Goal: Task Accomplishment & Management: Complete application form

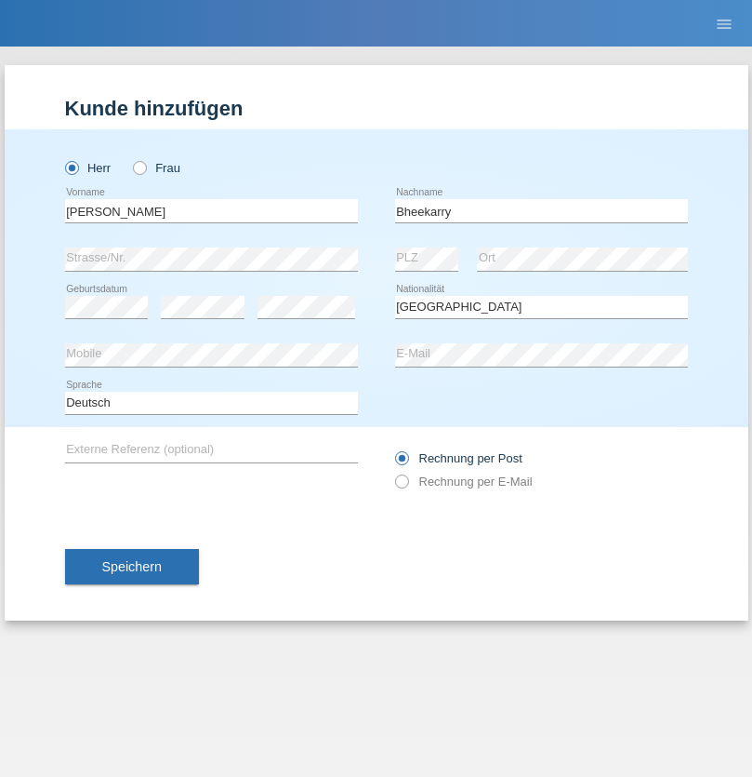
select select "CH"
radio input "true"
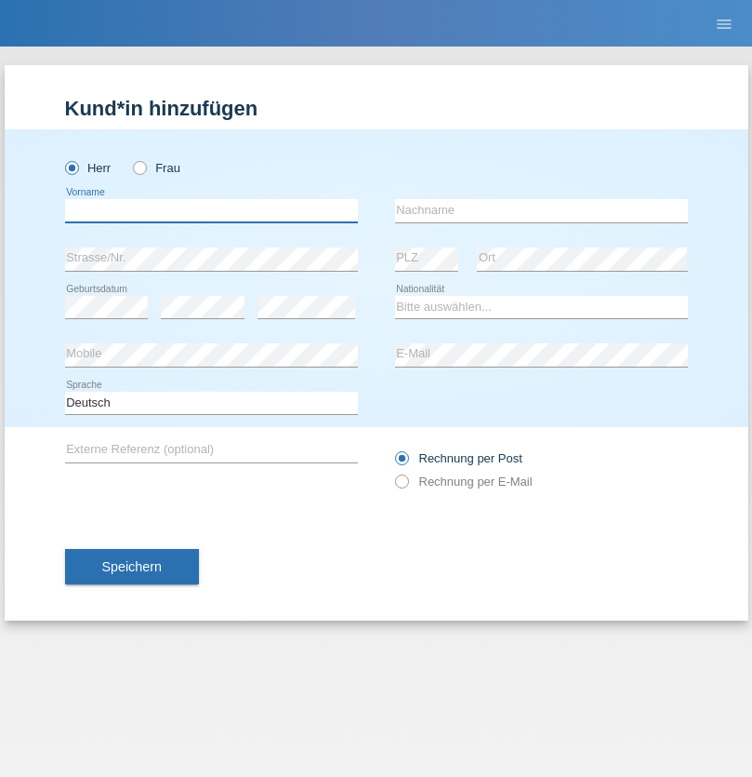
click at [211, 210] on input "text" at bounding box center [211, 210] width 293 height 23
type input "Mohamed"
click at [541, 210] on input "text" at bounding box center [541, 210] width 293 height 23
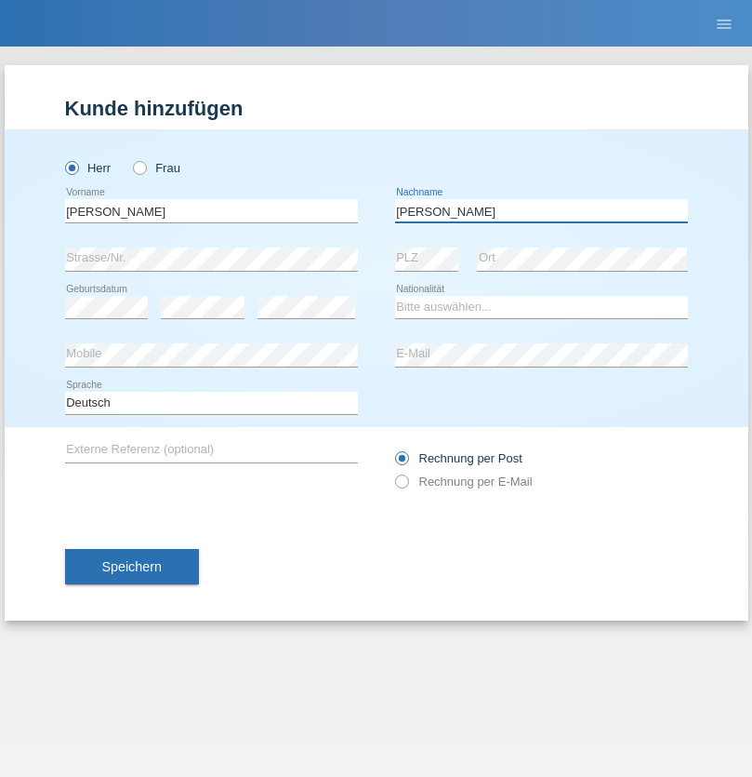
type input "Mohamed"
select select "SY"
select select "C"
select select "21"
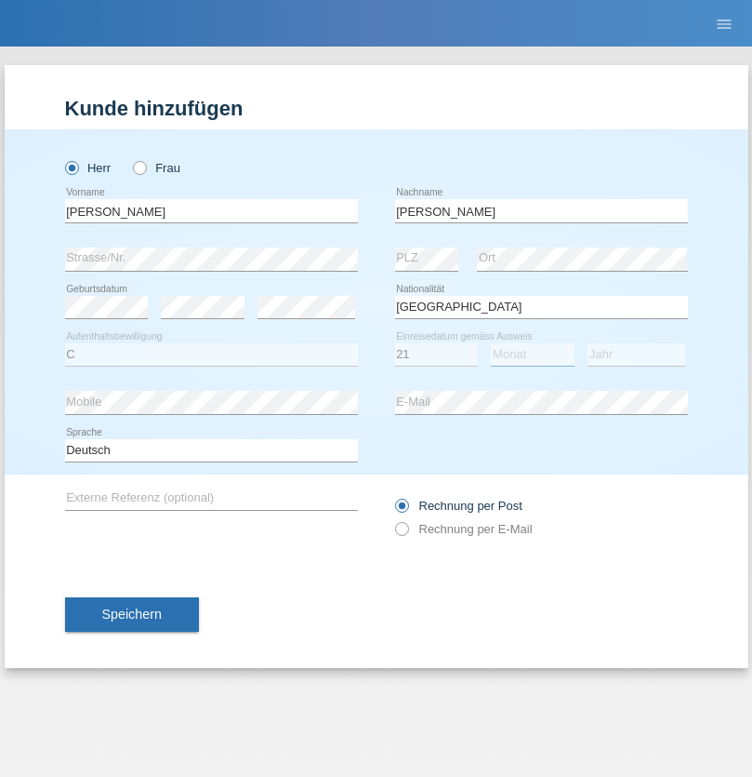
select select "12"
select select "2013"
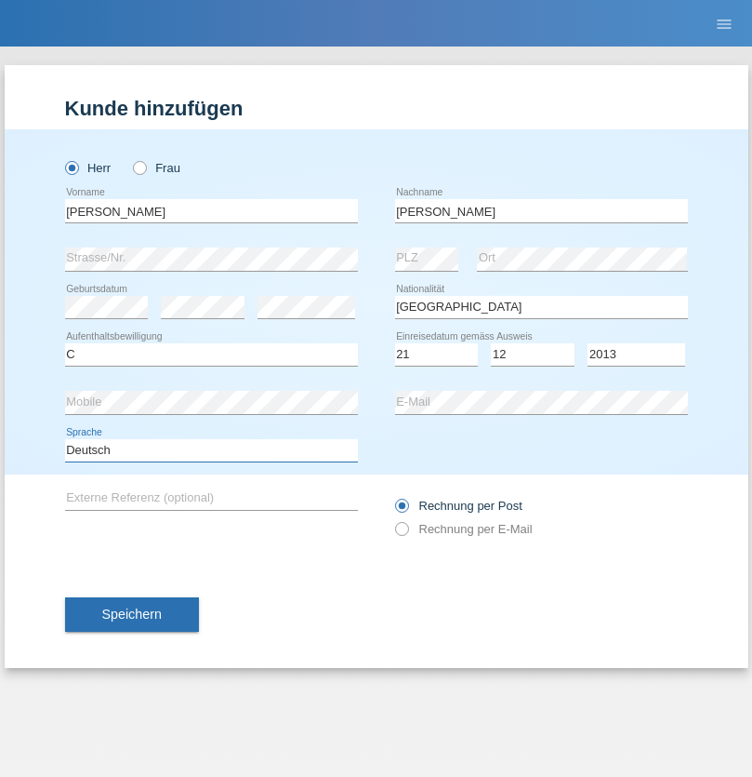
select select "en"
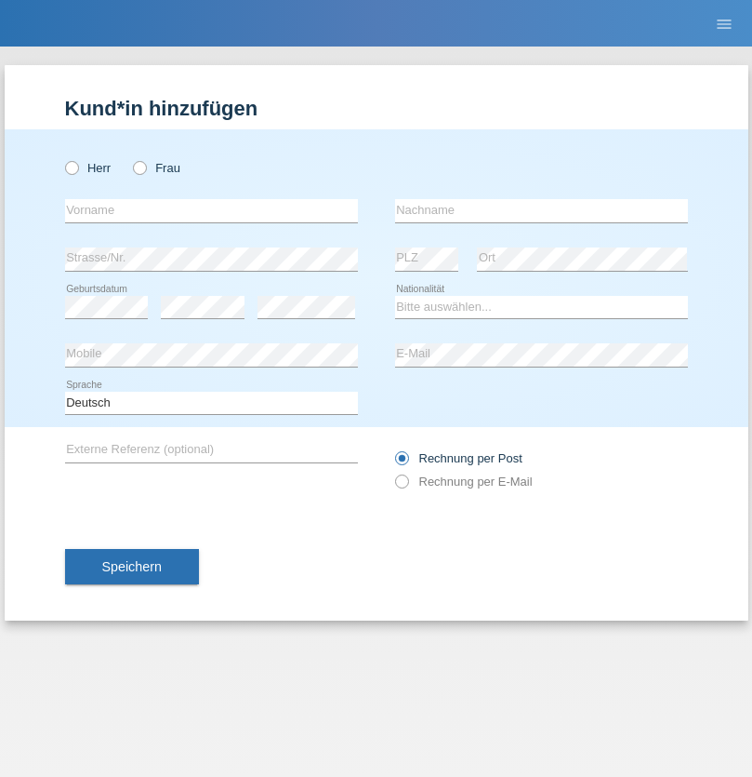
radio input "true"
click at [211, 210] on input "text" at bounding box center [211, 210] width 293 height 23
type input "David"
click at [541, 210] on input "text" at bounding box center [541, 210] width 293 height 23
type input "Senn"
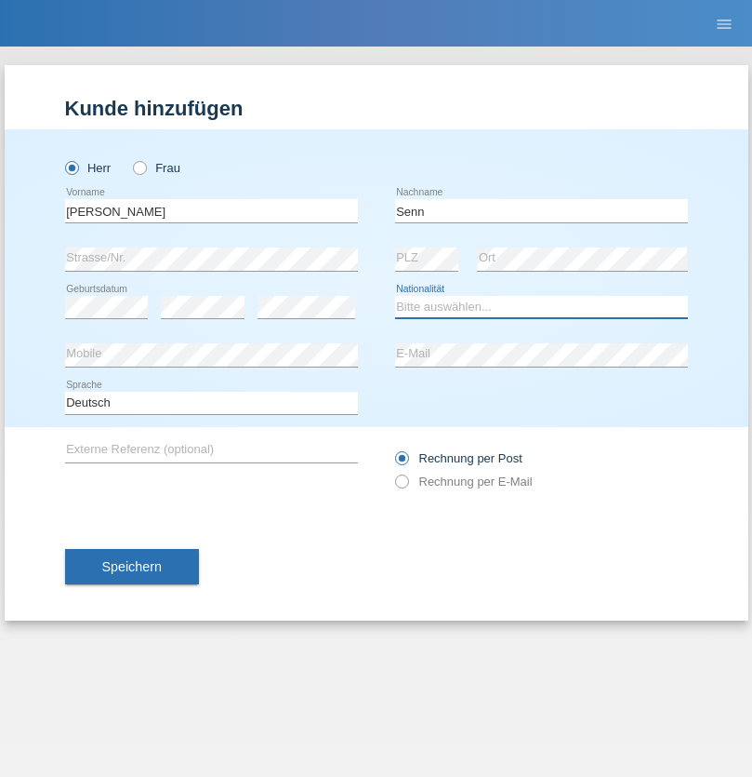
select select "CH"
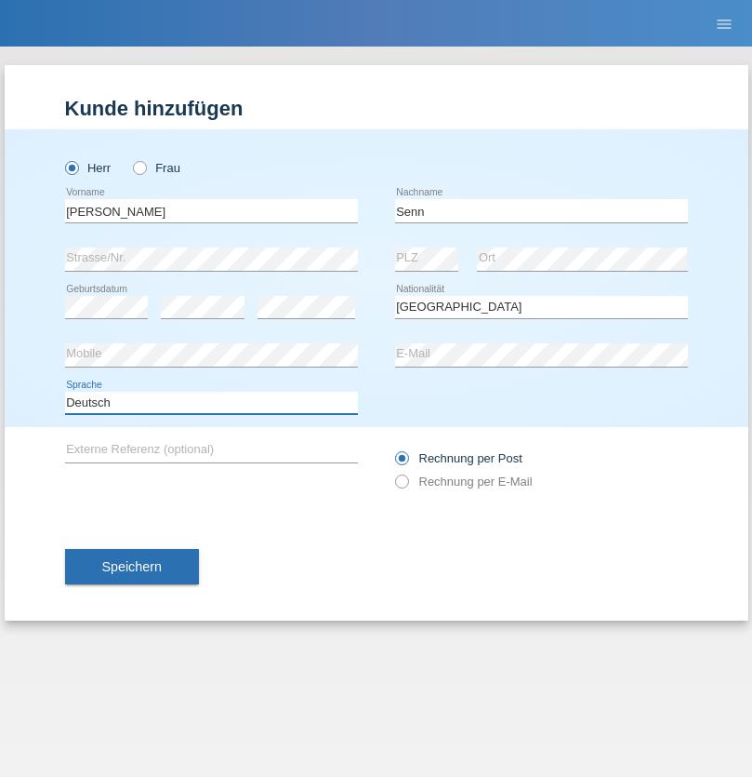
select select "en"
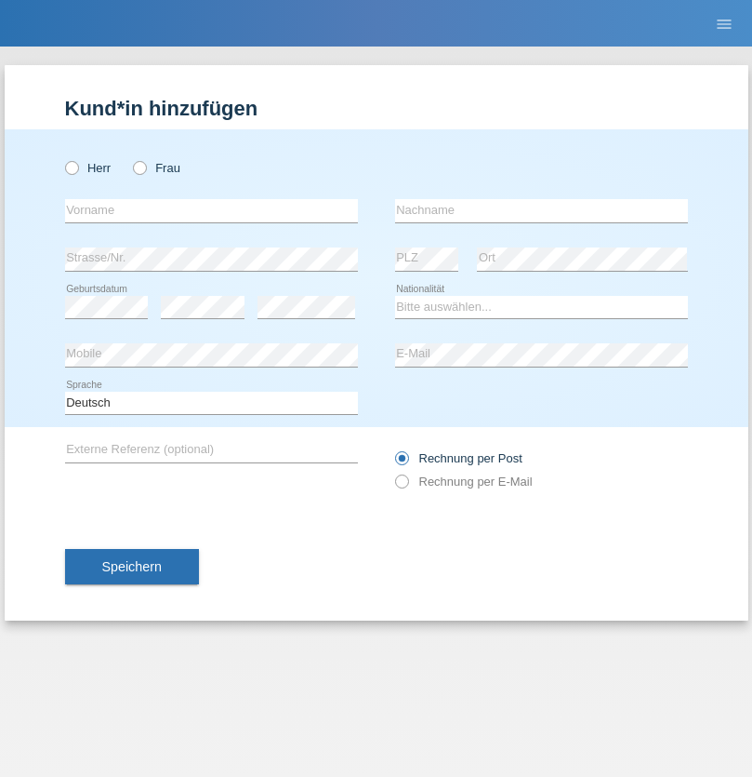
radio input "true"
click at [211, 210] on input "text" at bounding box center [211, 210] width 293 height 23
type input "Arben"
click at [541, 210] on input "text" at bounding box center [541, 210] width 293 height 23
type input "Sulejmani"
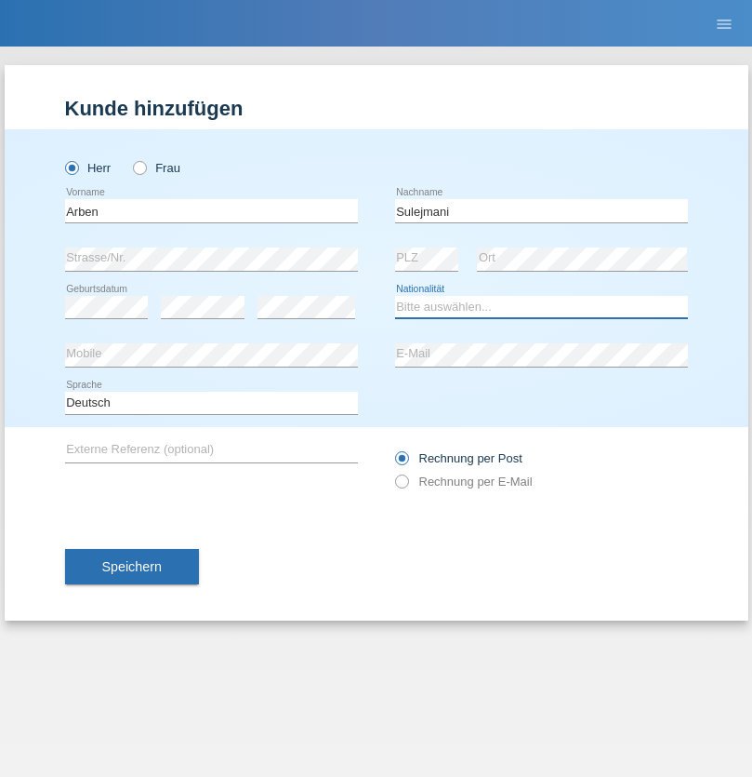
select select "RS"
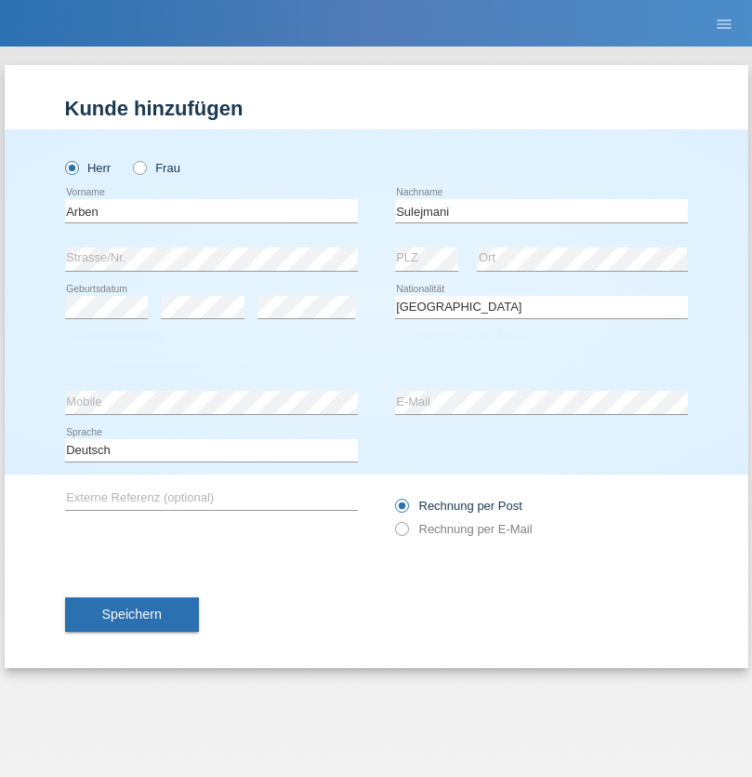
select select "C"
select select "30"
select select "12"
select select "1994"
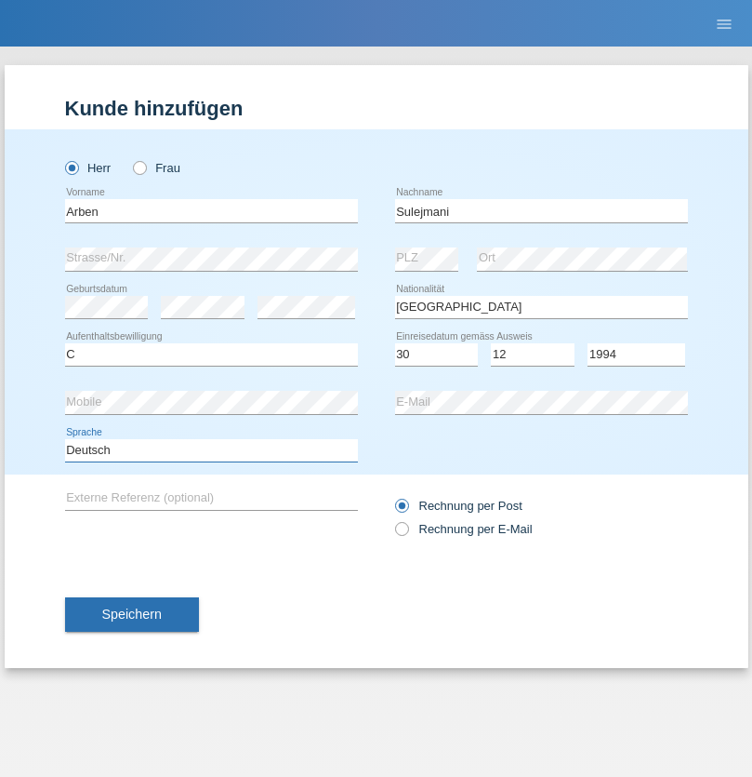
select select "en"
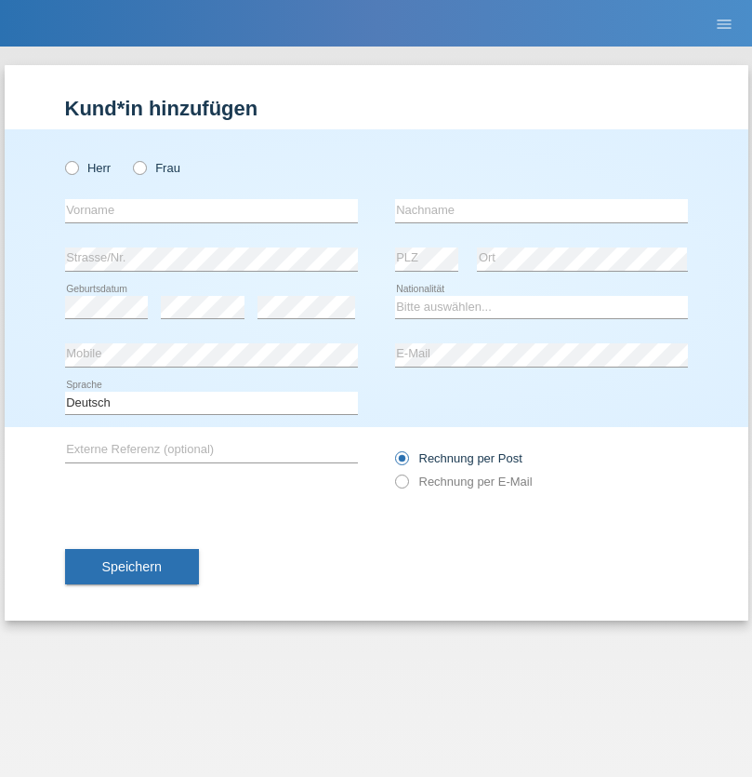
radio input "true"
click at [211, 210] on input "text" at bounding box center [211, 210] width 293 height 23
type input "[PERSON_NAME]"
click at [541, 210] on input "text" at bounding box center [541, 210] width 293 height 23
type input "Teeriu"
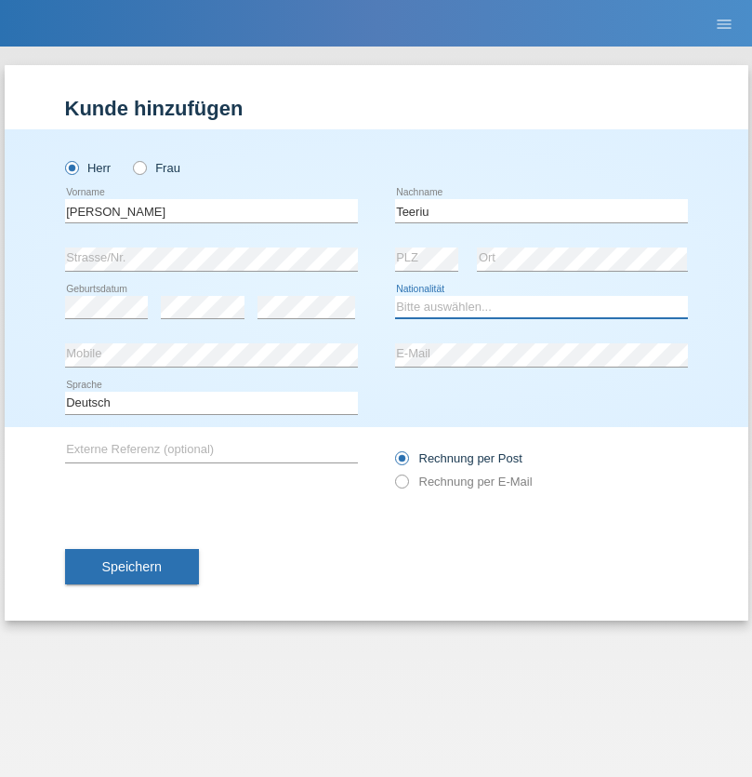
select select "RO"
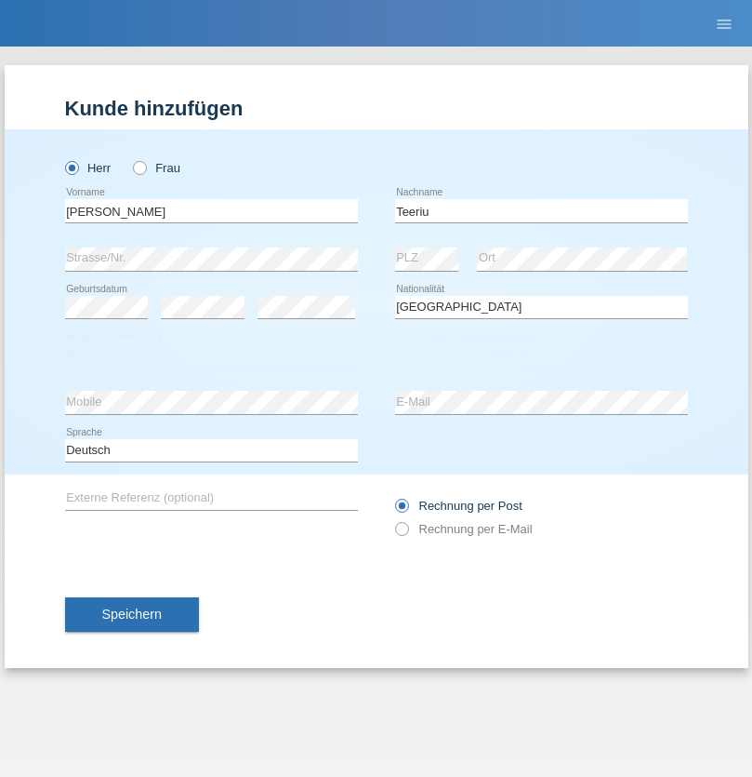
select select "C"
select select "07"
select select "09"
select select "2021"
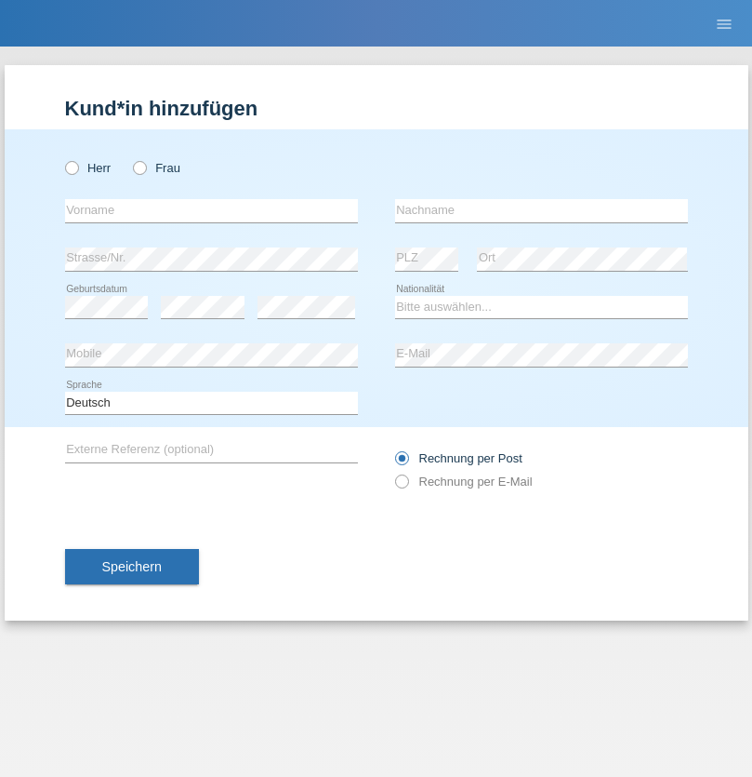
radio input "true"
click at [211, 210] on input "text" at bounding box center [211, 210] width 293 height 23
type input "firat"
click at [541, 210] on input "text" at bounding box center [541, 210] width 293 height 23
type input "kara"
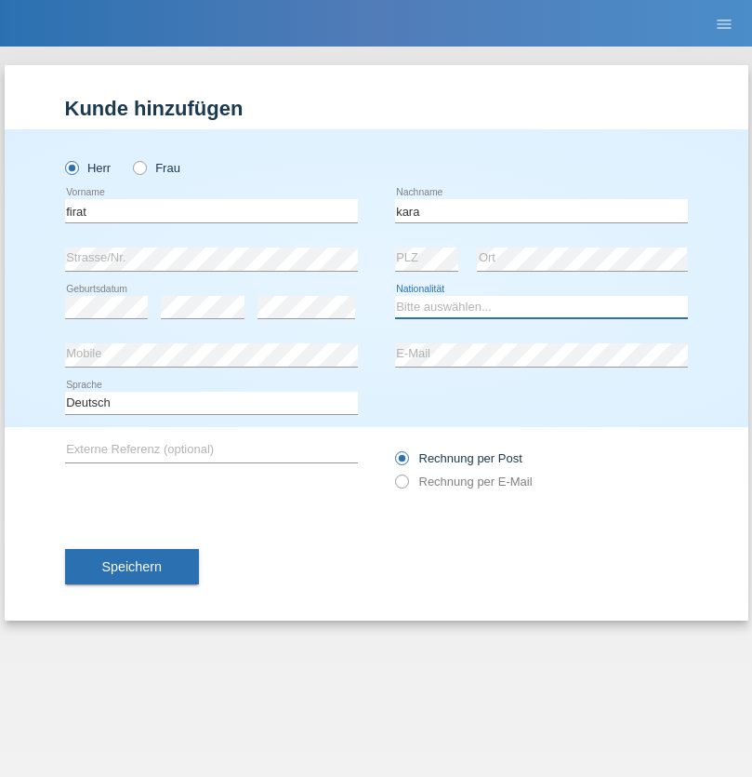
select select "CH"
radio input "true"
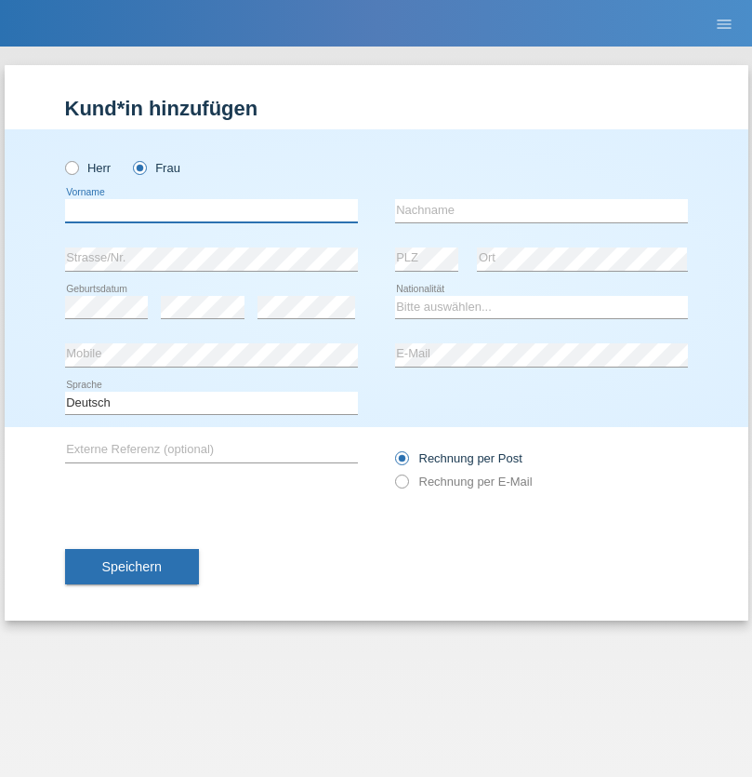
click at [211, 210] on input "text" at bounding box center [211, 210] width 293 height 23
type input "Rihanna"
click at [541, 210] on input "text" at bounding box center [541, 210] width 293 height 23
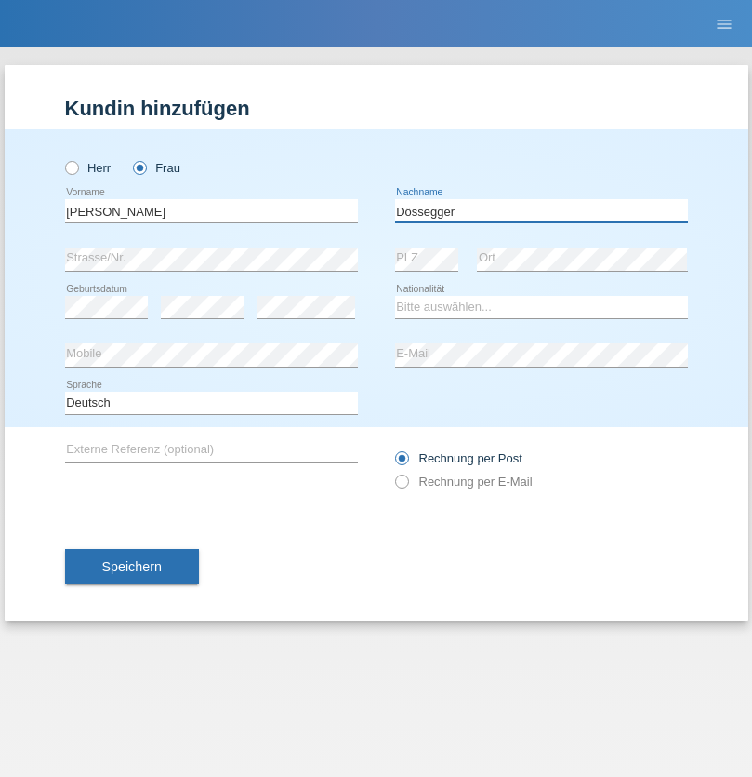
type input "Dössegger"
select select "CH"
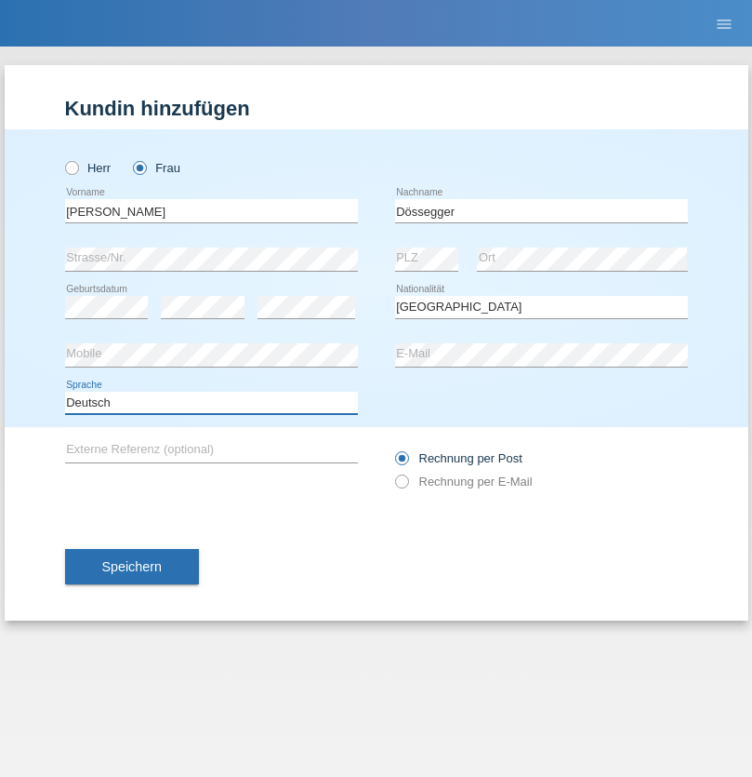
select select "en"
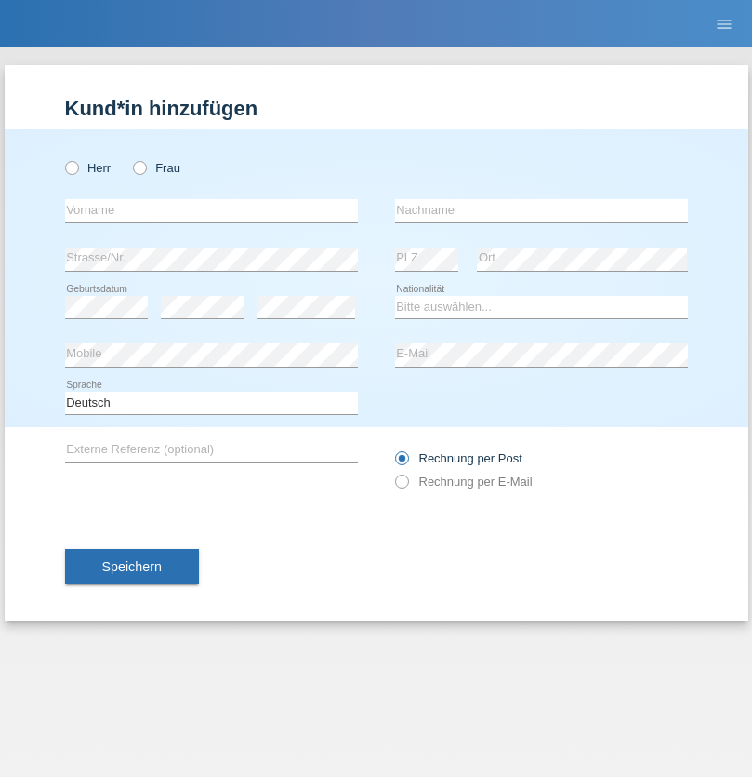
radio input "true"
click at [211, 210] on input "text" at bounding box center [211, 210] width 293 height 23
type input "Senije"
click at [541, 210] on input "text" at bounding box center [541, 210] width 293 height 23
type input "[DEMOGRAPHIC_DATA]"
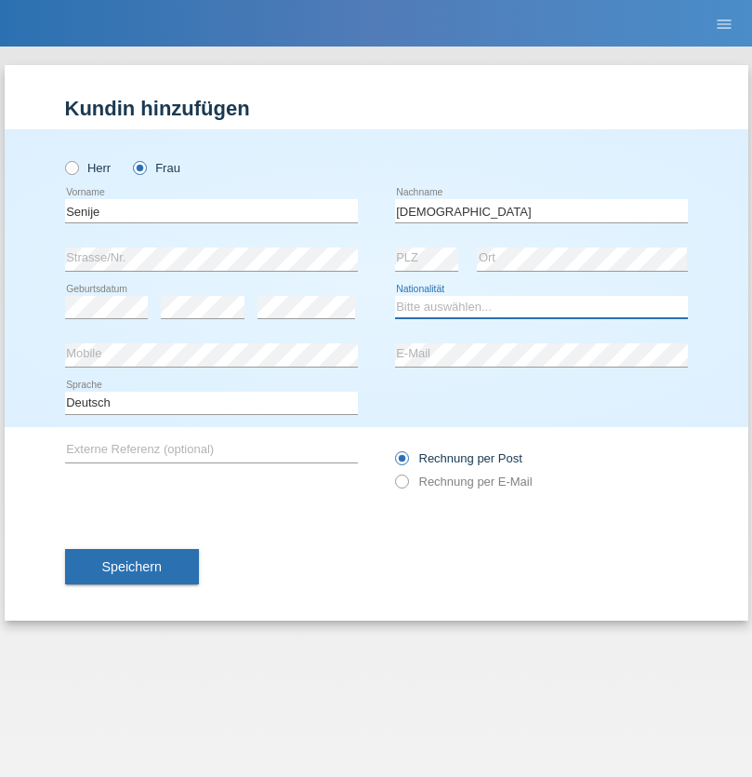
select select "CH"
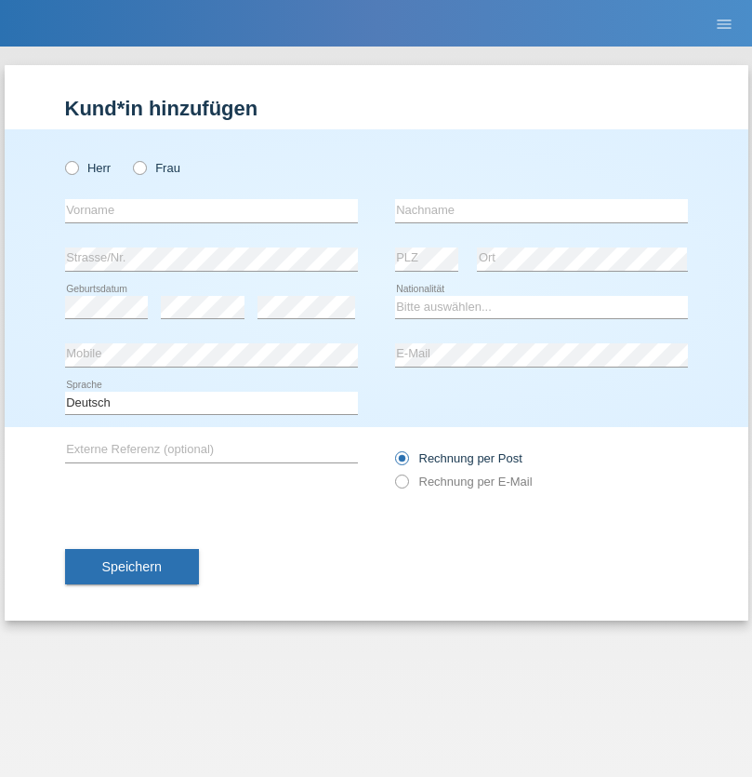
radio input "true"
click at [211, 210] on input "text" at bounding box center [211, 210] width 293 height 23
type input "Andy"
click at [541, 210] on input "text" at bounding box center [541, 210] width 293 height 23
type input "Priestley"
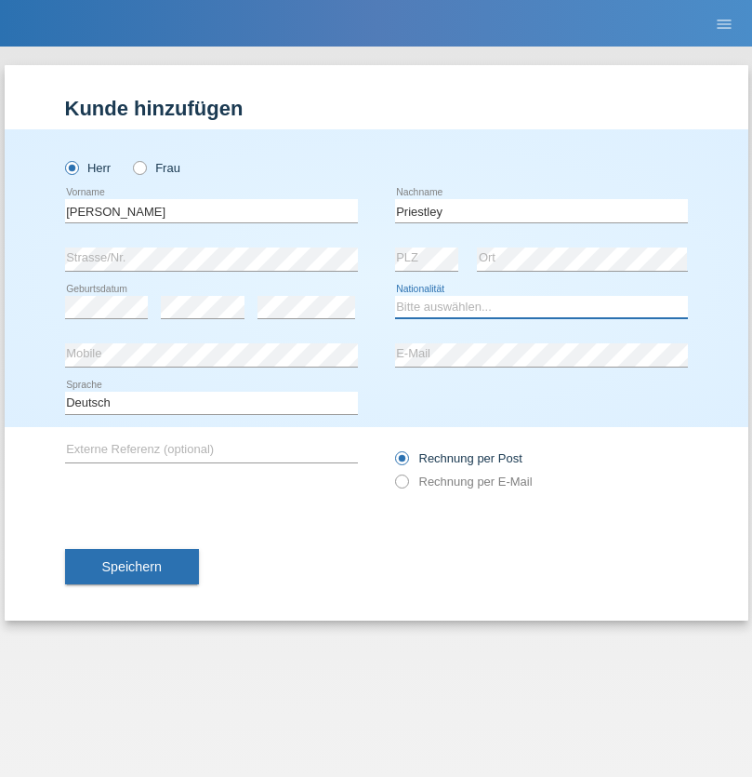
select select "CH"
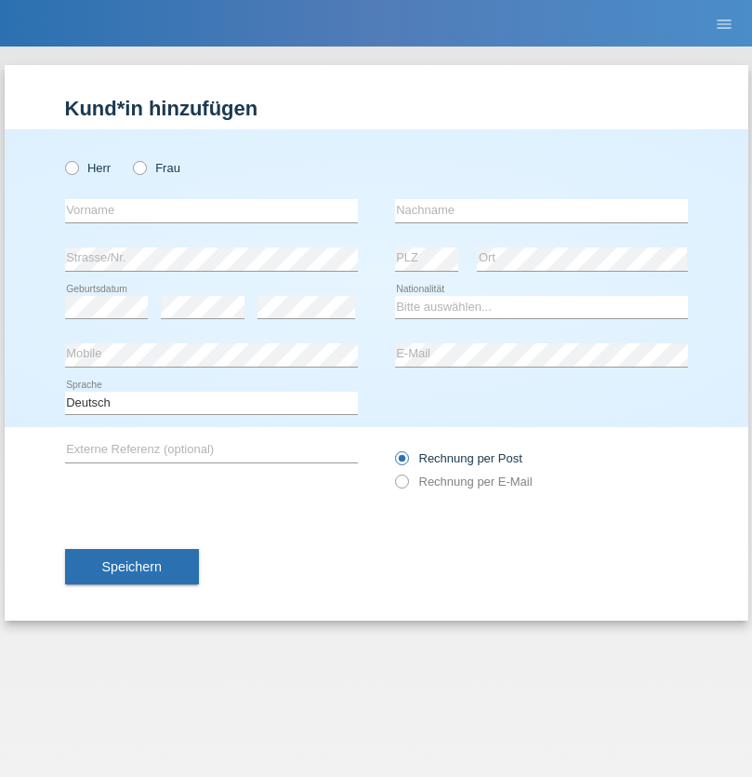
radio input "true"
click at [211, 210] on input "text" at bounding box center [211, 210] width 293 height 23
type input "[PERSON_NAME]"
click at [541, 210] on input "text" at bounding box center [541, 210] width 293 height 23
type input "Fortugno"
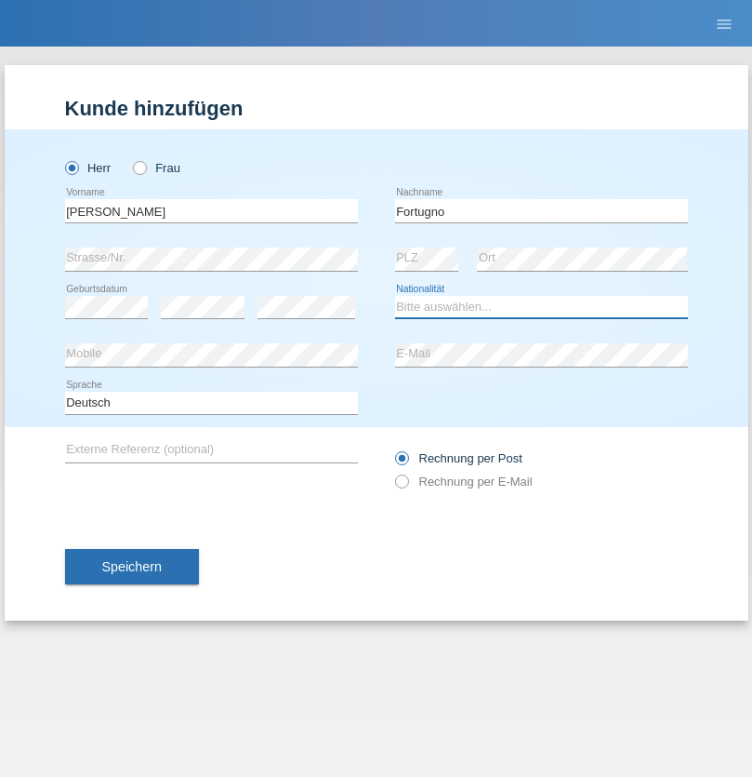
select select "IT"
select select "C"
select select "09"
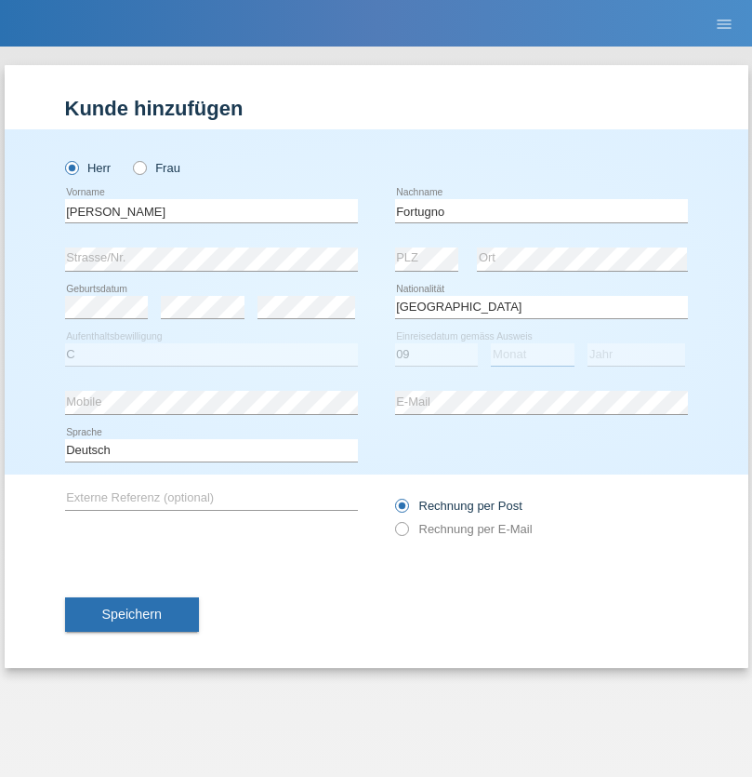
select select "08"
select select "2006"
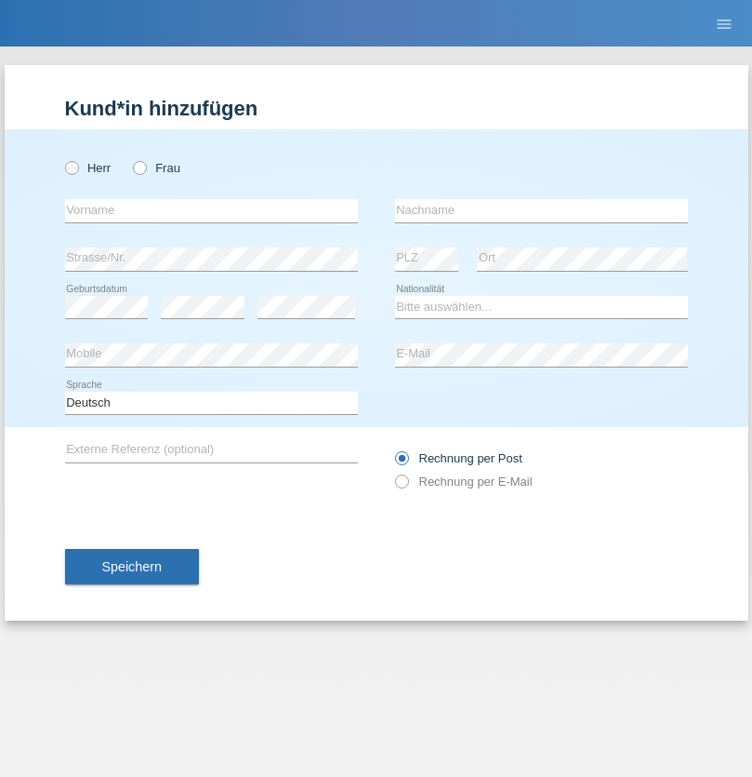
radio input "true"
click at [211, 210] on input "text" at bounding box center [211, 210] width 293 height 23
type input "[PERSON_NAME]"
click at [541, 210] on input "text" at bounding box center [541, 210] width 293 height 23
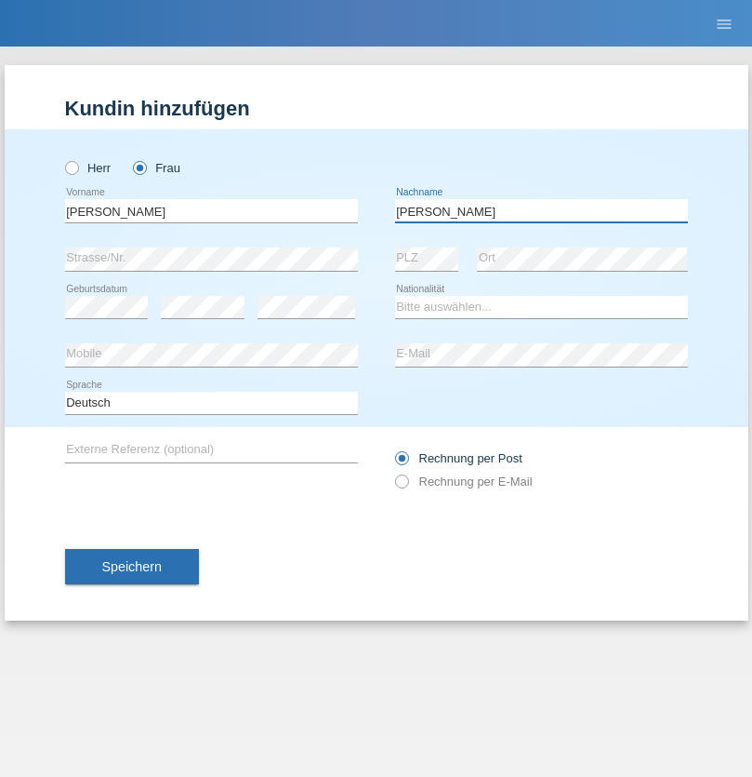
type input "Yolana"
select select "UA"
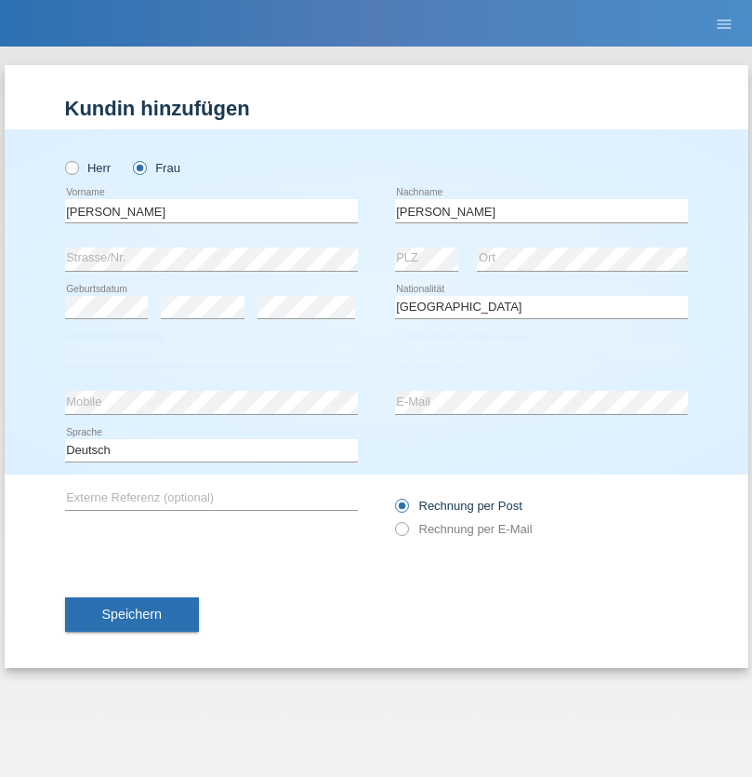
select select "C"
select select "23"
select select "10"
select select "2021"
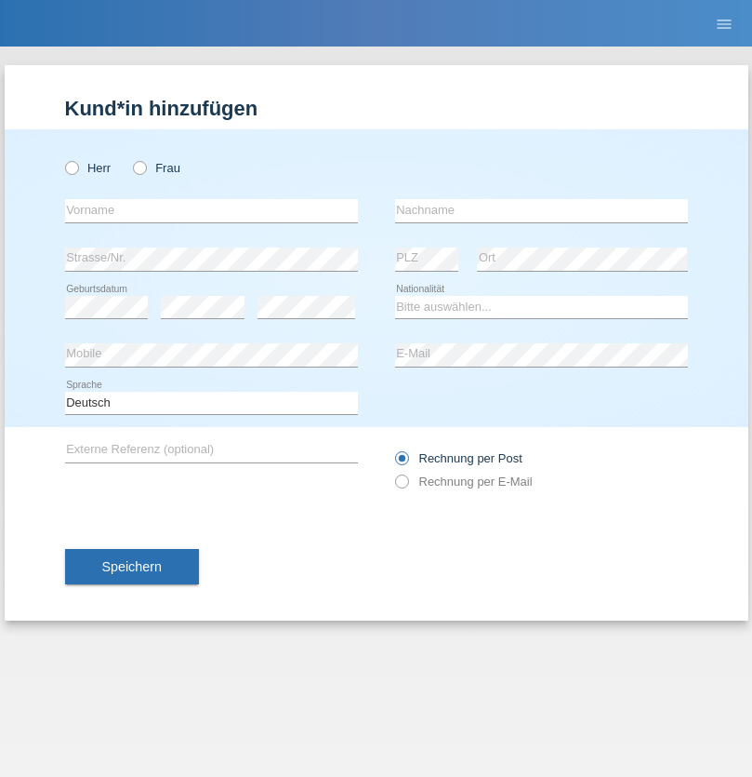
radio input "true"
click at [211, 210] on input "text" at bounding box center [211, 210] width 293 height 23
type input "Nuria"
click at [541, 210] on input "text" at bounding box center [541, 210] width 293 height 23
type input "D'Antino"
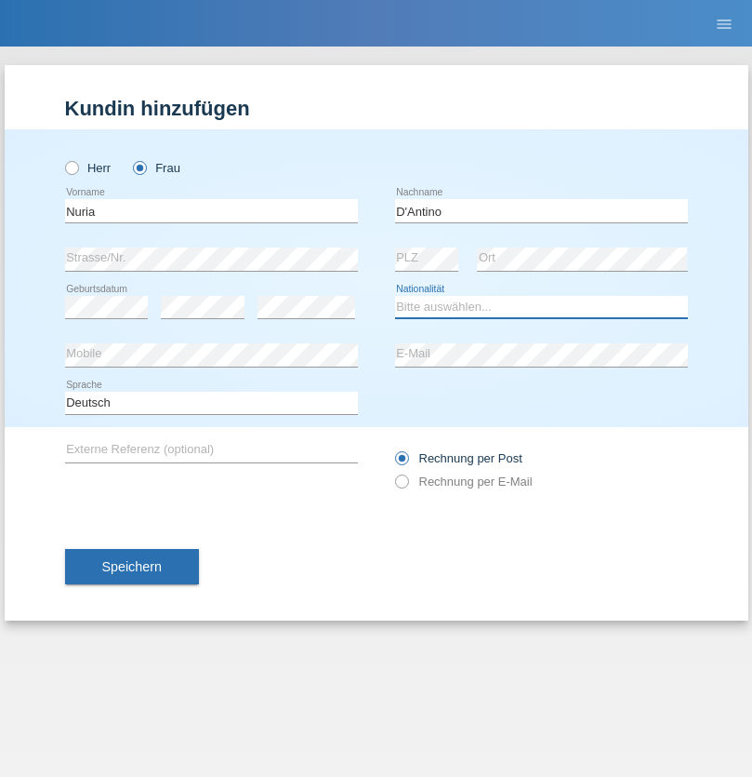
select select "CH"
